Goal: Task Accomplishment & Management: Use online tool/utility

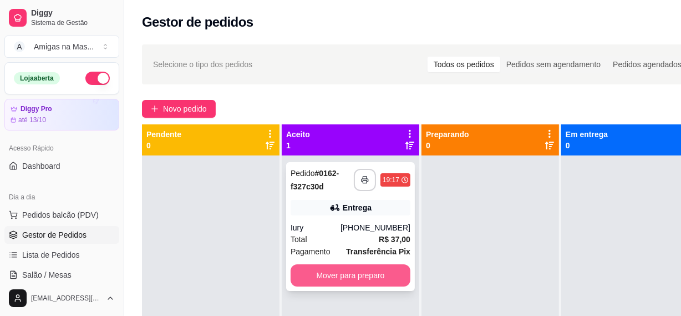
click at [356, 272] on button "Mover para preparo" at bounding box center [351, 275] width 120 height 22
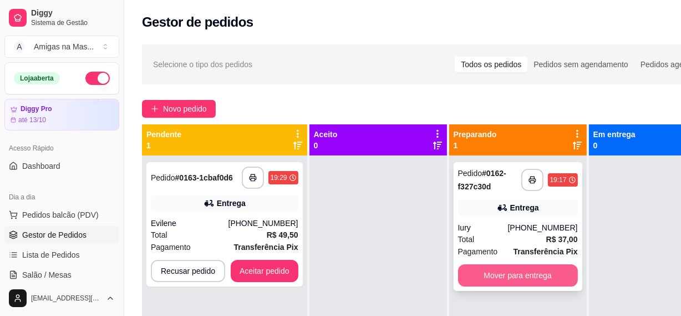
click at [496, 278] on button "Mover para entrega" at bounding box center [518, 275] width 120 height 22
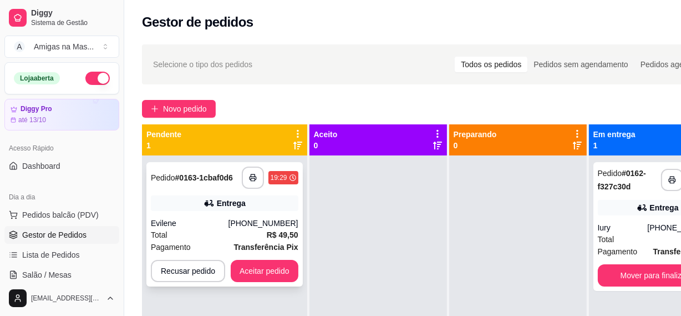
click at [267, 264] on button "Aceitar pedido" at bounding box center [265, 271] width 68 height 22
click at [265, 268] on button "Aceitar pedido" at bounding box center [265, 271] width 68 height 22
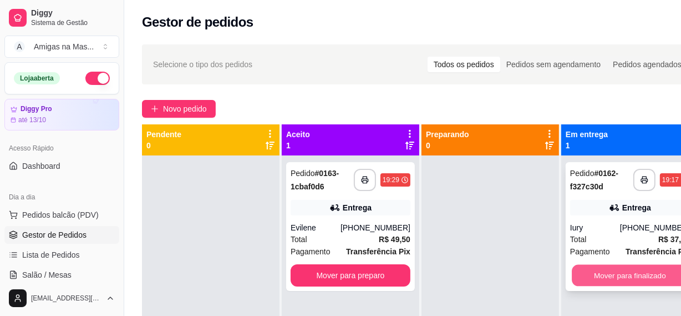
click at [632, 269] on button "Mover para finalizado" at bounding box center [630, 276] width 116 height 22
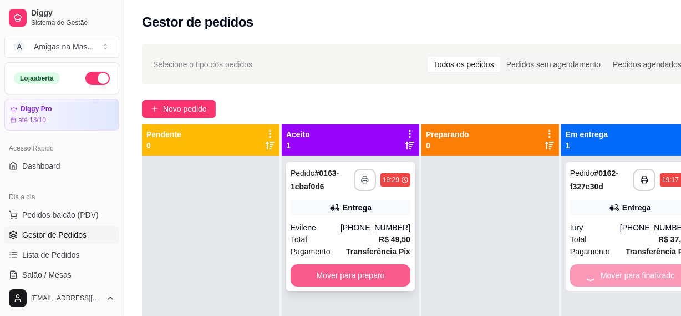
click at [338, 281] on button "Mover para preparo" at bounding box center [351, 275] width 120 height 22
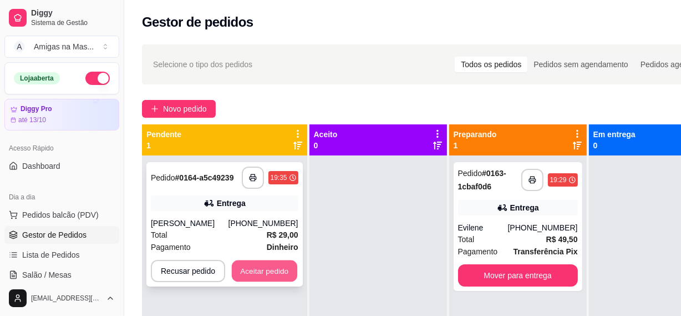
click at [255, 271] on button "Aceitar pedido" at bounding box center [264, 271] width 65 height 22
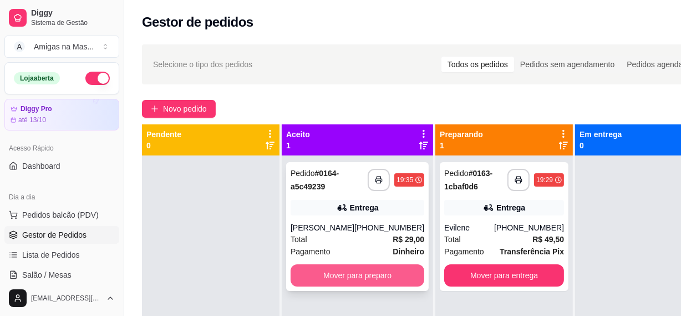
click at [346, 271] on button "Mover para preparo" at bounding box center [358, 275] width 134 height 22
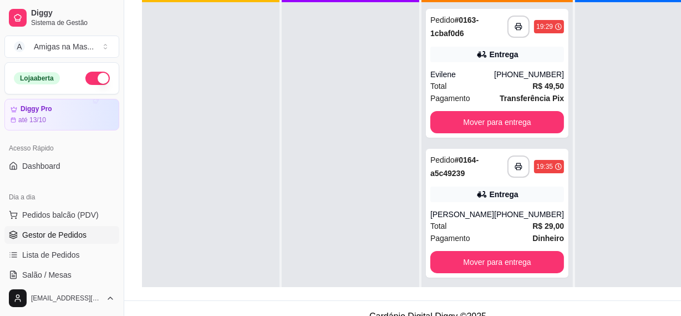
scroll to position [176, 0]
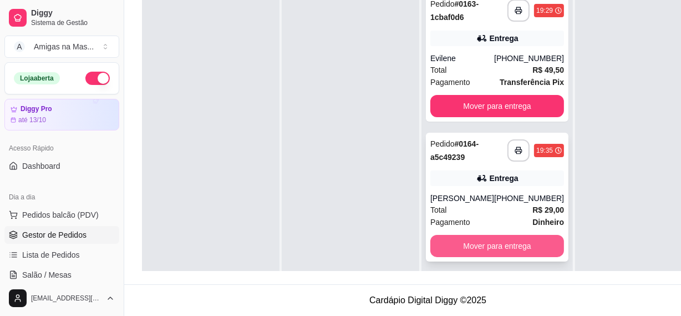
click at [487, 247] on button "Mover para entrega" at bounding box center [497, 246] width 134 height 22
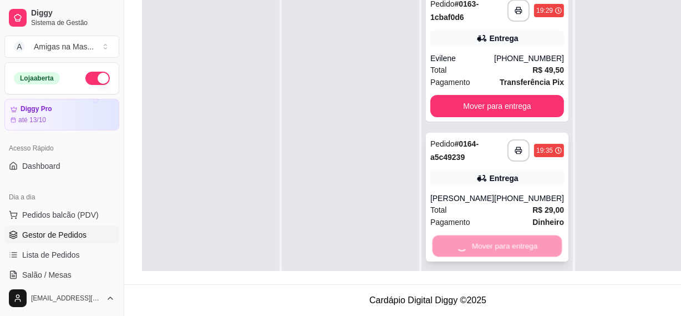
click at [487, 247] on div "Mover para entrega" at bounding box center [497, 246] width 134 height 22
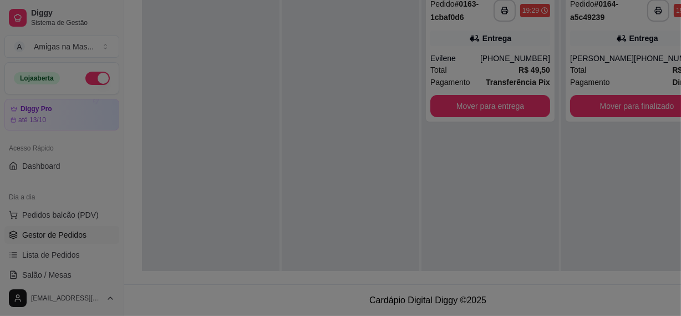
scroll to position [169, 0]
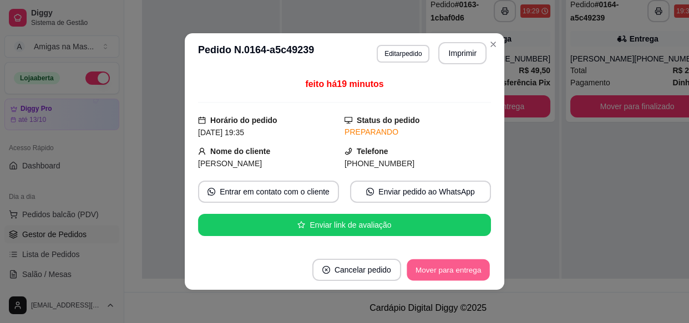
click at [448, 269] on button "Mover para entrega" at bounding box center [448, 271] width 83 height 22
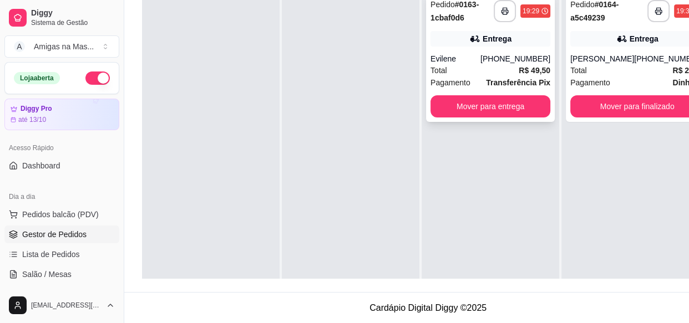
click at [493, 41] on div "Entrega" at bounding box center [497, 38] width 29 height 11
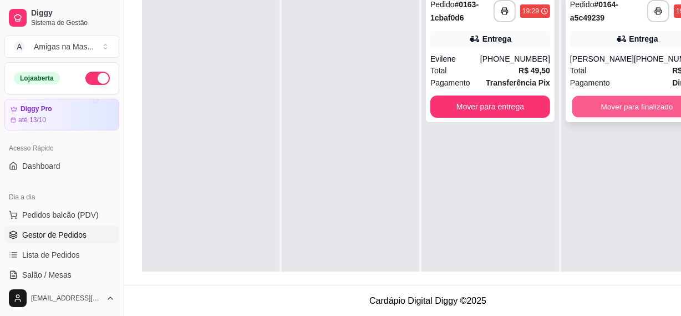
click at [617, 106] on button "Mover para finalizado" at bounding box center [637, 107] width 130 height 22
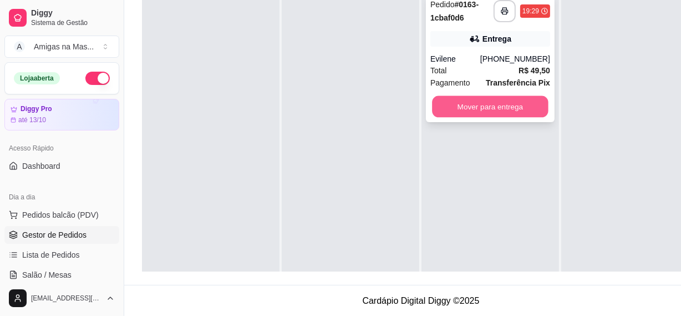
click at [475, 109] on button "Mover para entrega" at bounding box center [490, 107] width 116 height 22
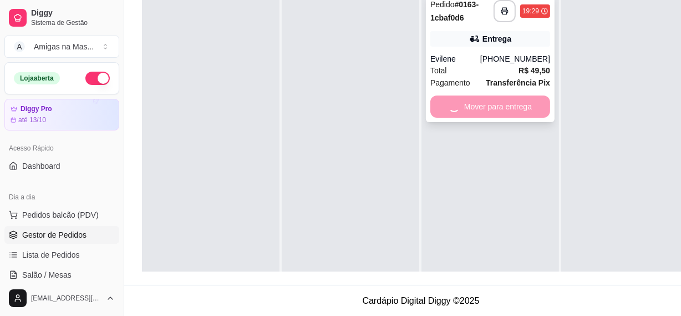
click at [490, 100] on div "Mover para entrega" at bounding box center [490, 106] width 120 height 22
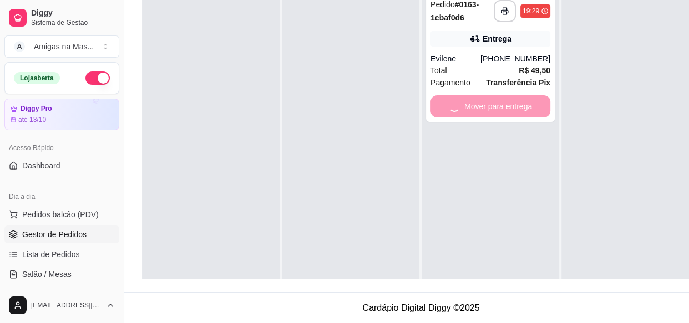
click at [428, 269] on button "Mover para entrega" at bounding box center [447, 270] width 85 height 22
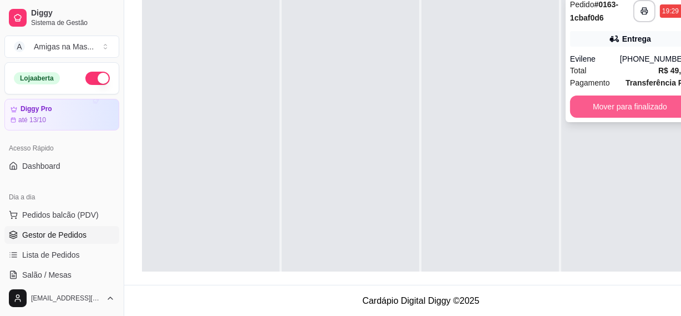
click at [625, 106] on button "Mover para finalizado" at bounding box center [630, 106] width 120 height 22
